Goal: Task Accomplishment & Management: Use online tool/utility

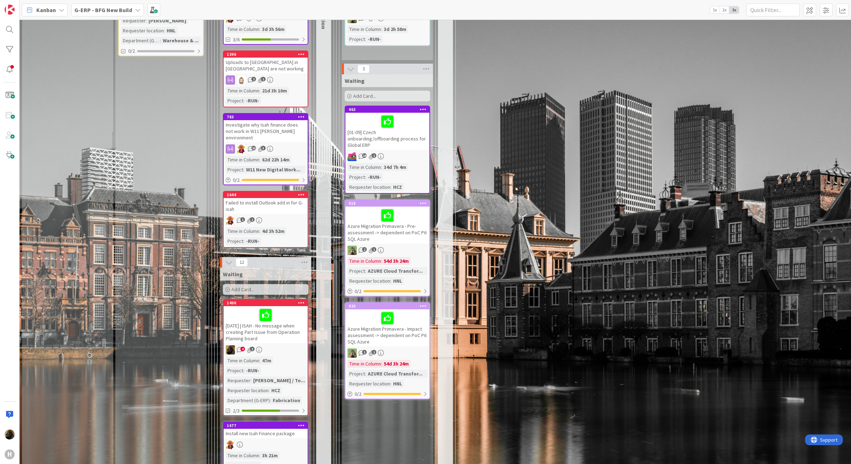
scroll to position [1201, 0]
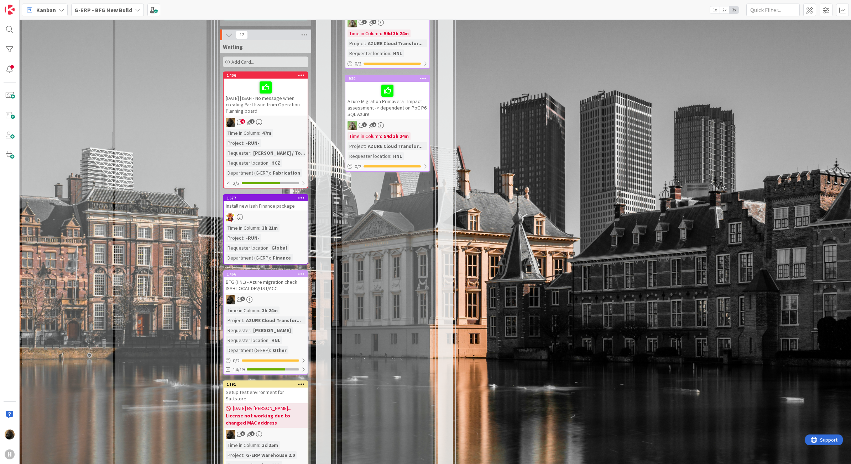
click at [602, 245] on div "16 Execute / Solve 16 In Progress 4 Max 6 Solving / Executing Add Card... 1652 …" at bounding box center [610, 417] width 795 height 1482
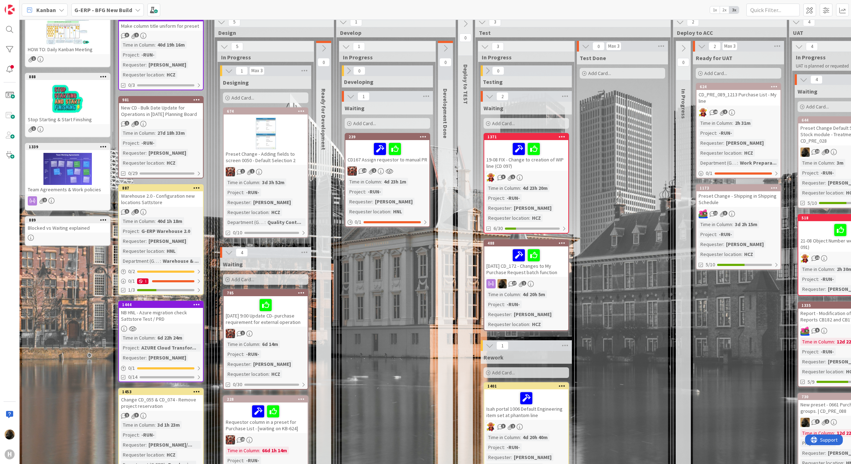
scroll to position [178, 0]
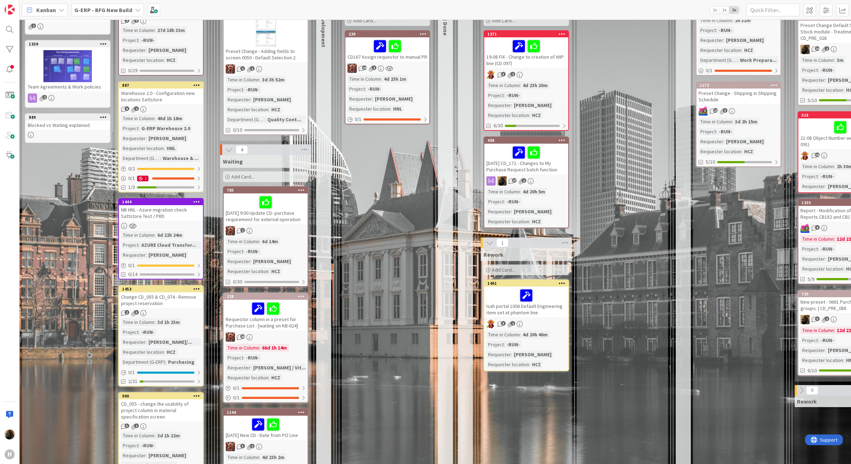
click at [703, 326] on div "Ready for UAT Add Card... 624 CD_PRE_089_1213 Purchase List - My line 28 2 Time…" at bounding box center [738, 290] width 91 height 683
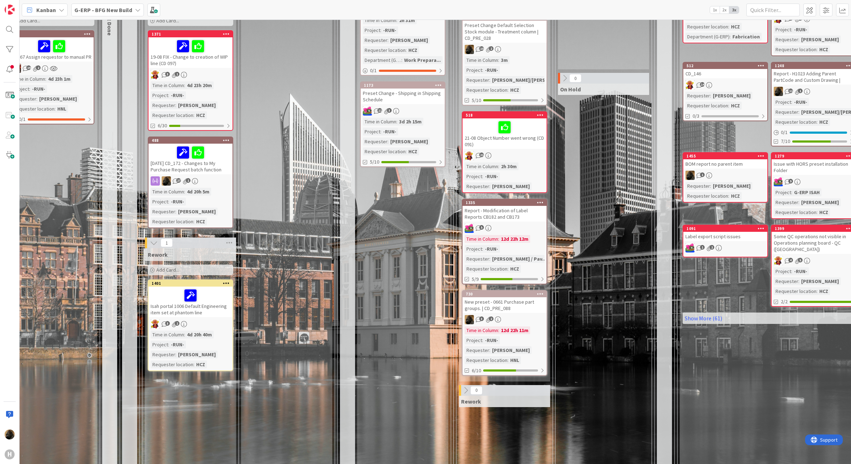
scroll to position [178, 336]
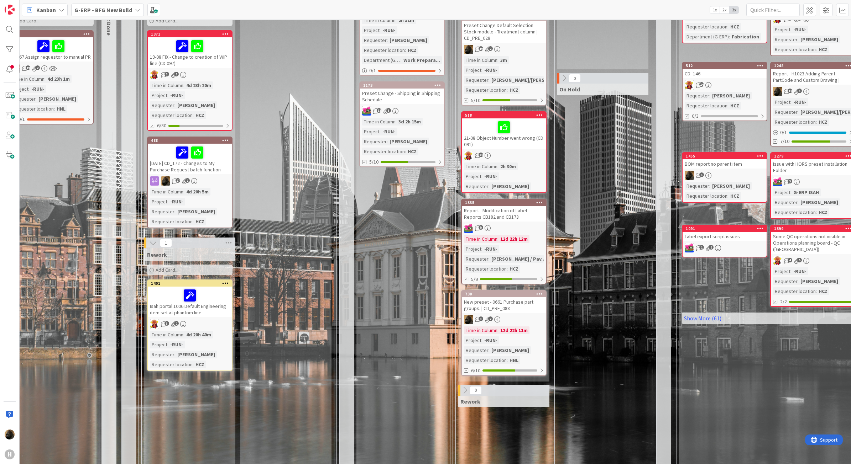
click at [362, 273] on div "Ready for UAT Add Card... 624 CD_PRE_089_1213 Purchase List - My line 28 2 Time…" at bounding box center [401, 290] width 91 height 683
click at [482, 305] on div "New preset - 0661 Purchase part groups. | CD_PRE_088" at bounding box center [504, 306] width 84 height 16
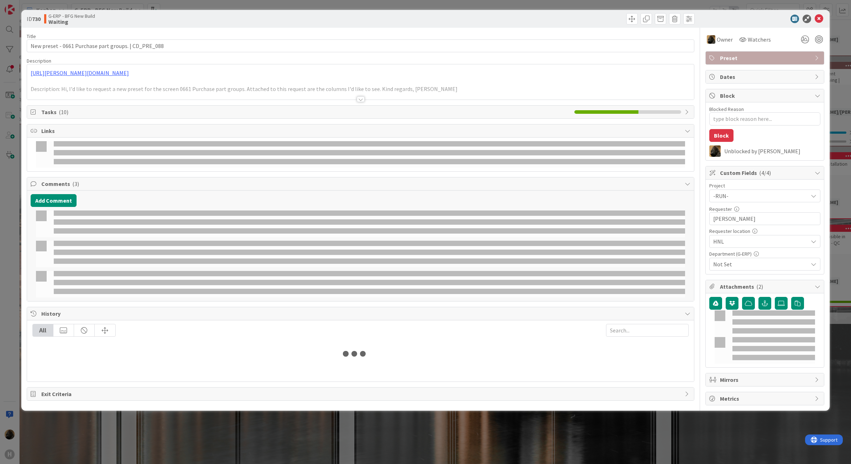
type textarea "x"
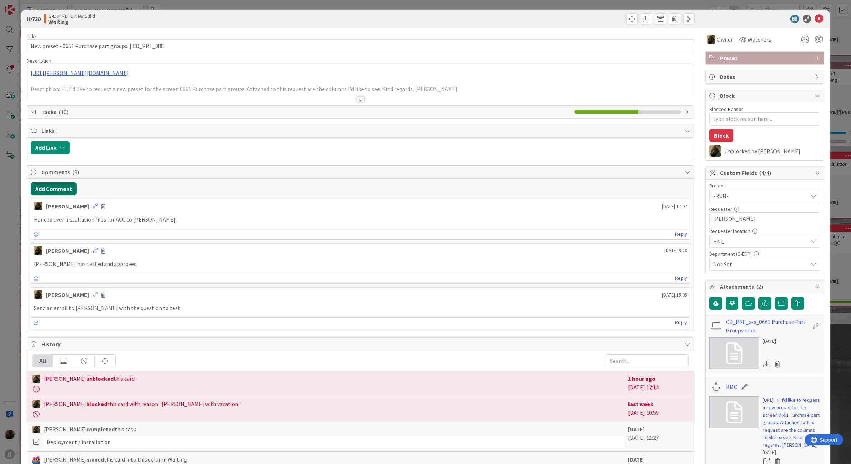
click at [52, 188] on button "Add Comment" at bounding box center [54, 189] width 46 height 13
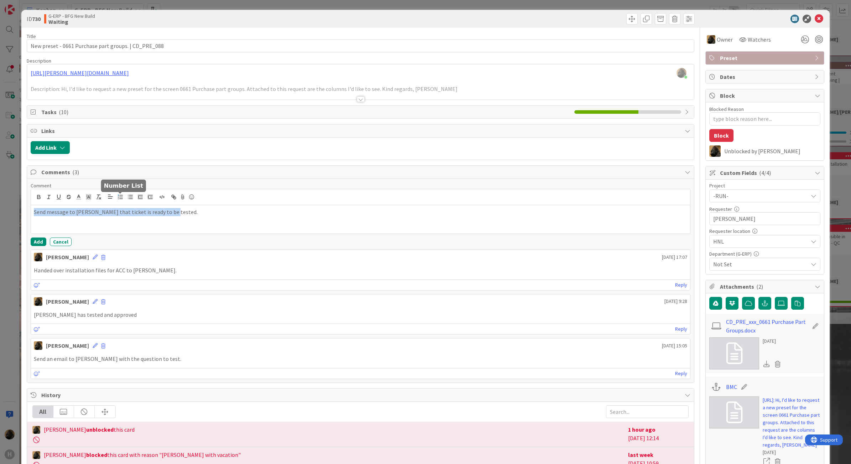
copy p "Send message to [PERSON_NAME] that ticket is ready to be tested."
click at [35, 242] on button "Add" at bounding box center [39, 242] width 16 height 9
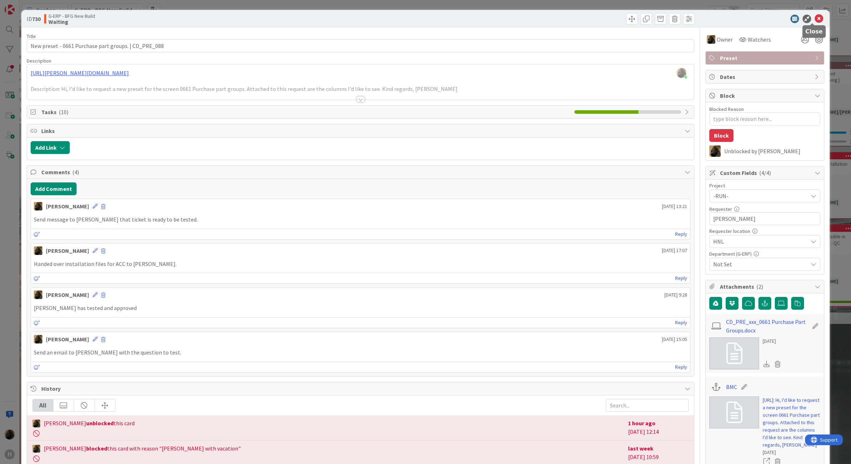
drag, startPoint x: 812, startPoint y: 18, endPoint x: 812, endPoint y: 29, distance: 11.1
click at [814, 18] on icon at bounding box center [818, 19] width 9 height 9
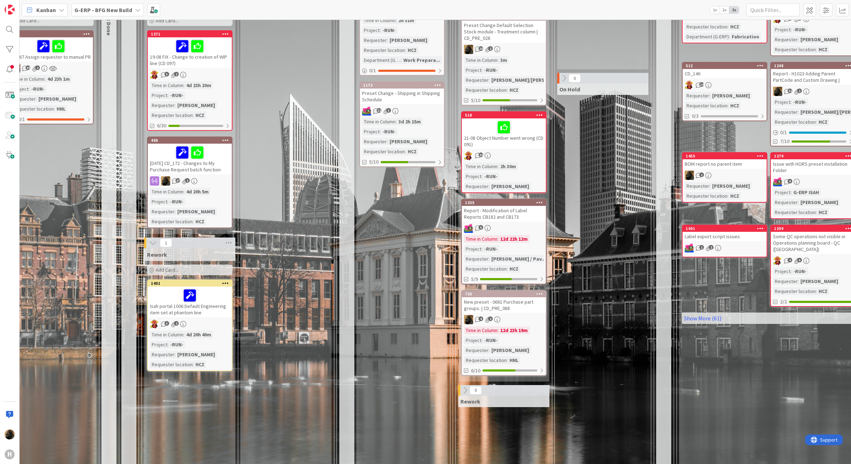
click at [523, 217] on div "Report - Modification of Label Reports CB182 and CB173" at bounding box center [504, 214] width 84 height 16
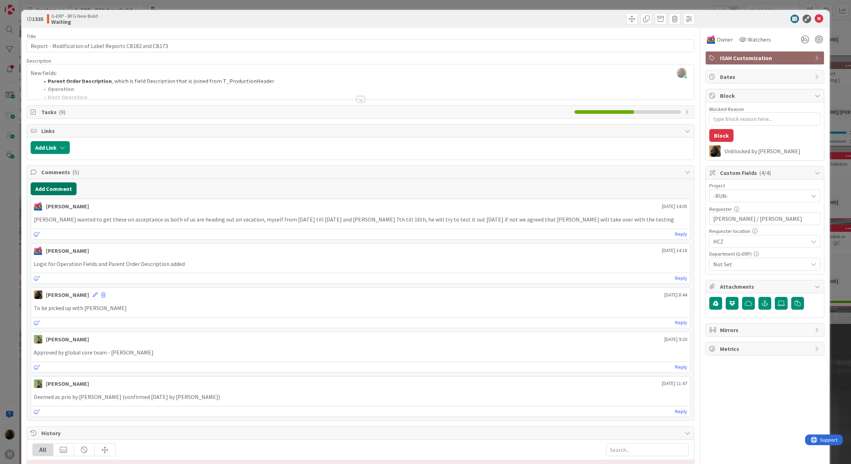
click at [54, 189] on button "Add Comment" at bounding box center [54, 189] width 46 height 13
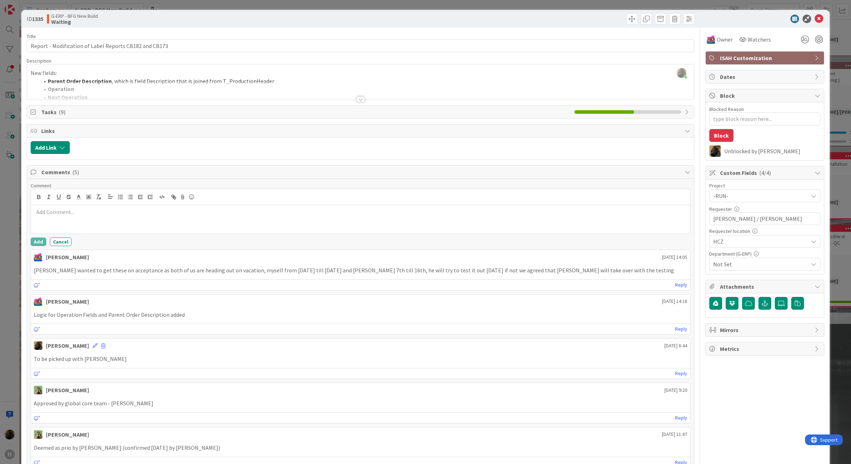
click at [58, 223] on div at bounding box center [360, 219] width 659 height 28
click at [33, 246] on button "Add" at bounding box center [39, 242] width 16 height 9
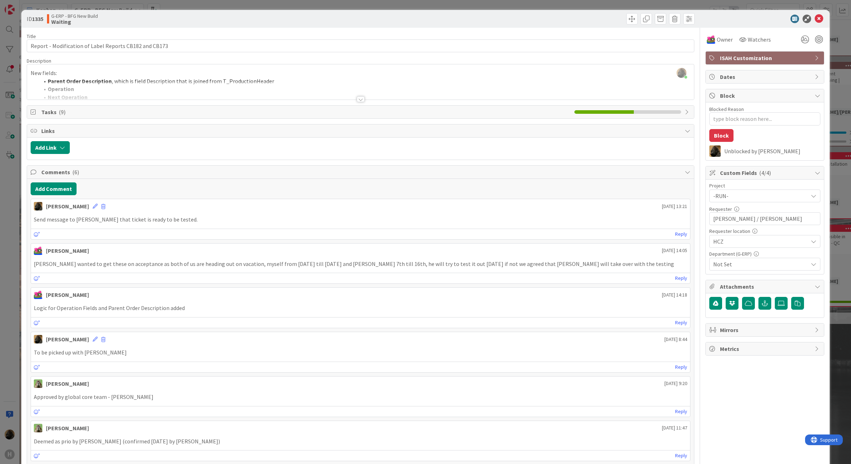
click at [813, 14] on div "ID 1335 G-ERP - BFG New Build Waiting" at bounding box center [425, 19] width 808 height 18
click at [814, 15] on icon at bounding box center [818, 19] width 9 height 9
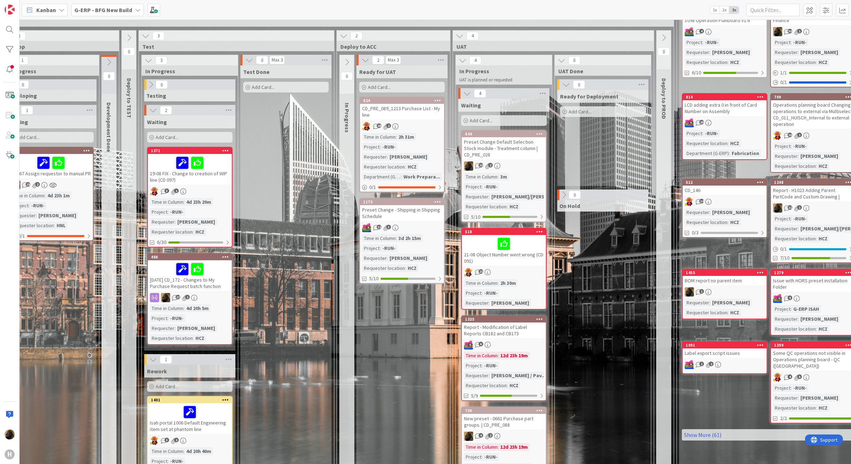
scroll to position [44, 336]
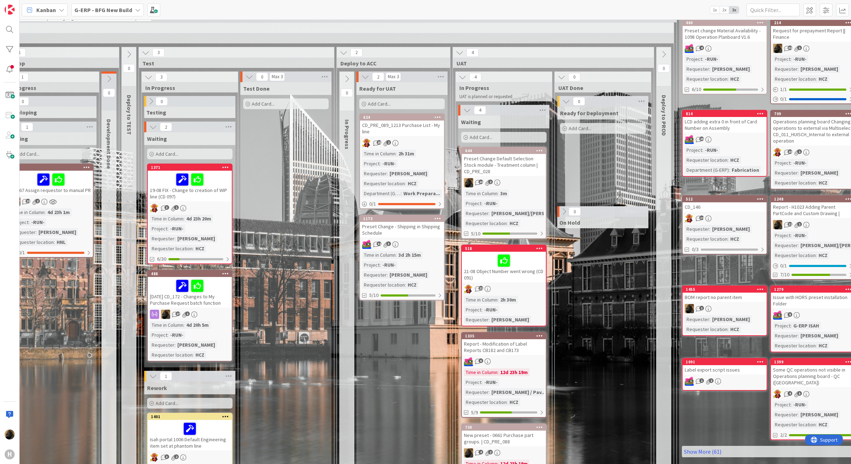
click at [500, 158] on div "Preset Change Default Selection Stock module - Treatment column | CD_PRE_028" at bounding box center [504, 165] width 84 height 22
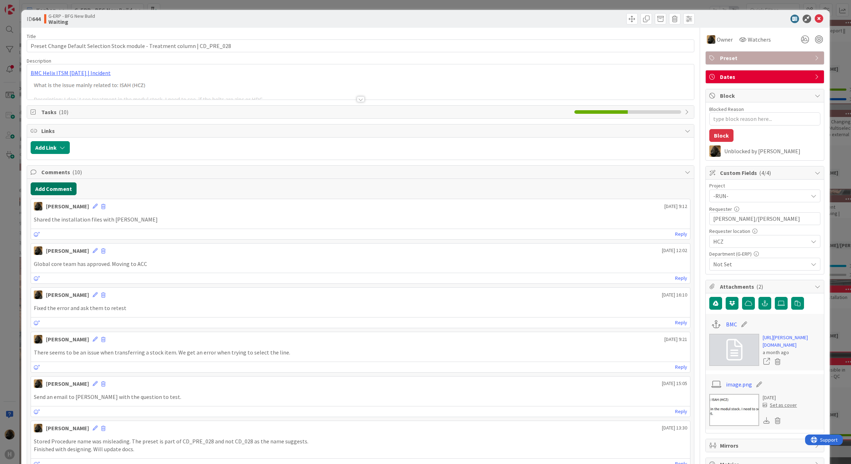
click at [48, 194] on button "Add Comment" at bounding box center [54, 189] width 46 height 13
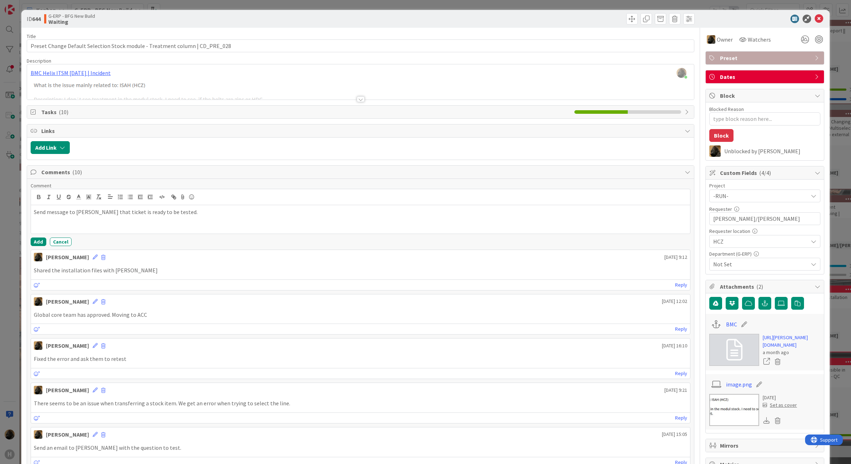
click at [33, 248] on div "Comment Send message to [PERSON_NAME] that ticket is ready to be tested. Add Ca…" at bounding box center [360, 452] width 667 height 547
click at [33, 246] on button "Add" at bounding box center [39, 242] width 16 height 9
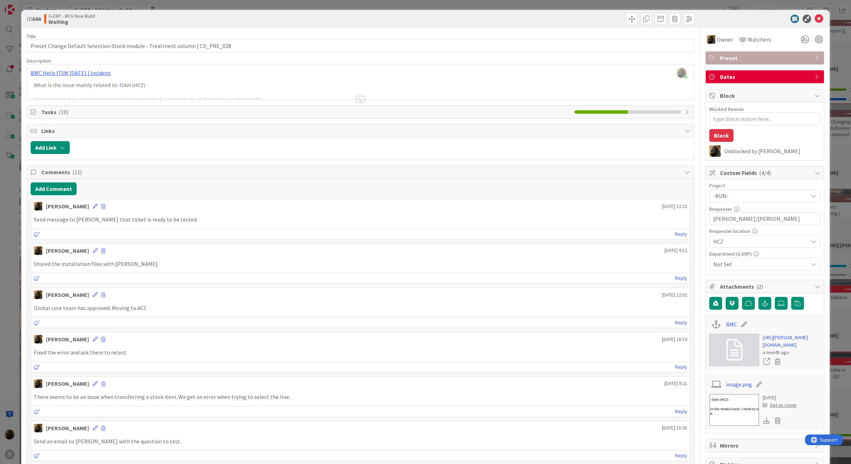
click at [17, 282] on div "ID 644 G-ERP - BFG New Build Waiting Title 76 / 128 Preset Change Default Selec…" at bounding box center [425, 232] width 851 height 464
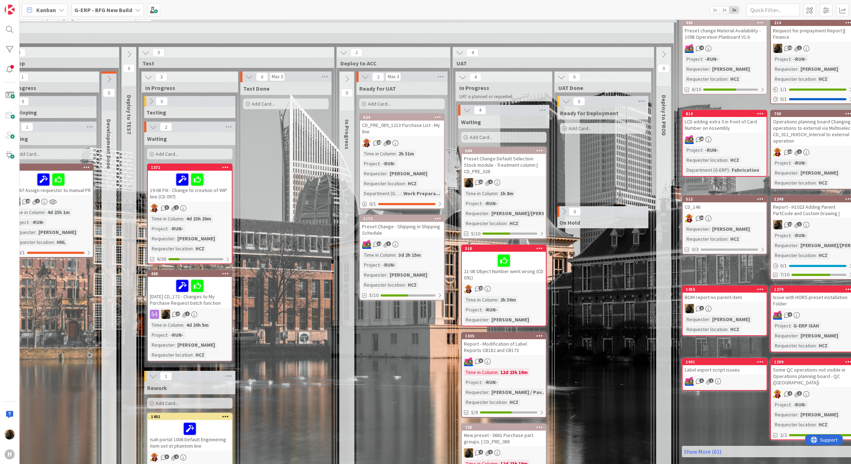
click at [385, 225] on div "Preset Change - Shipping in Shipping Schedule" at bounding box center [402, 230] width 84 height 16
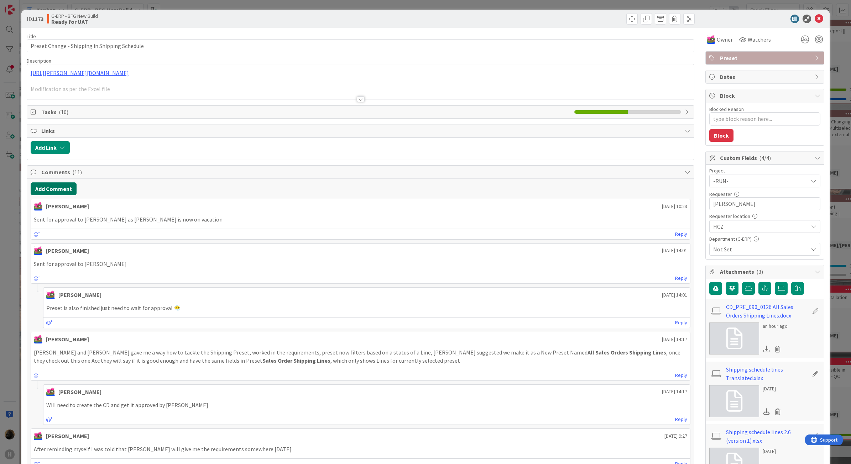
click at [56, 189] on button "Add Comment" at bounding box center [54, 189] width 46 height 13
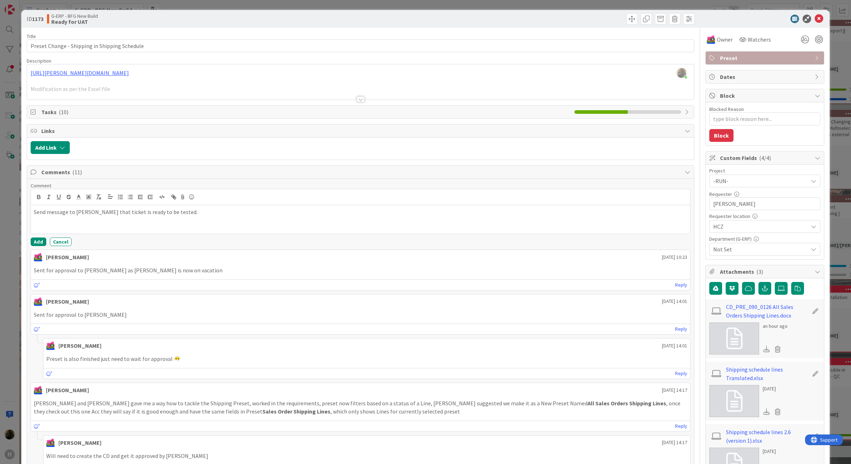
click at [41, 251] on div "[PERSON_NAME] [DATE] 10:23" at bounding box center [360, 255] width 659 height 11
click at [41, 249] on div "Comment Send message to [PERSON_NAME] that ticket is ready to be tested. Add Ca…" at bounding box center [360, 464] width 667 height 570
click at [38, 246] on button "Add" at bounding box center [39, 242] width 16 height 9
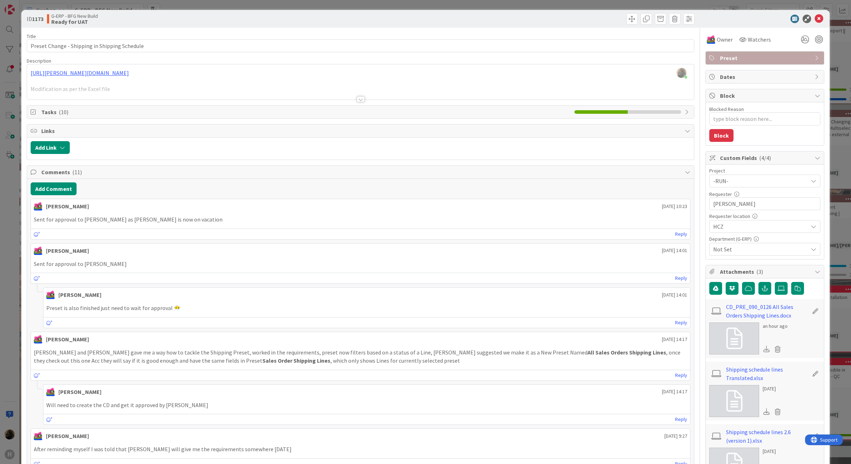
type textarea "x"
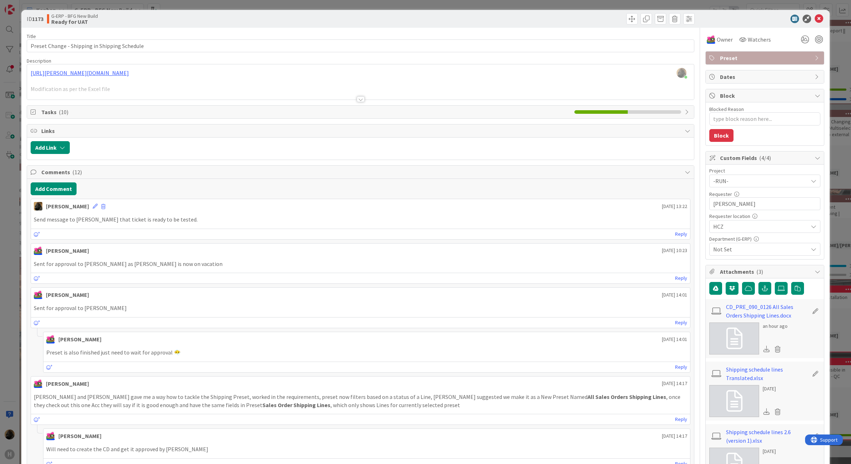
click at [10, 238] on div "ID 1173 G-ERP - BFG New Build Ready for UAT Title 45 / 128 Preset Change - Ship…" at bounding box center [425, 232] width 851 height 464
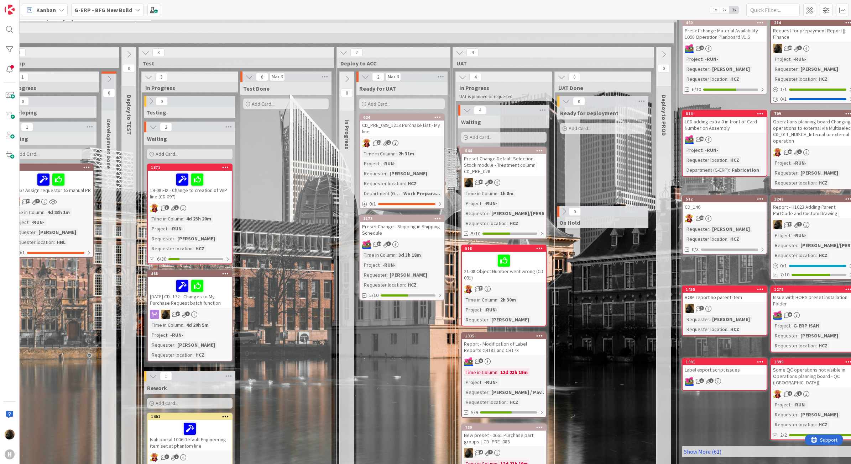
scroll to position [0, 336]
